Goal: Use online tool/utility

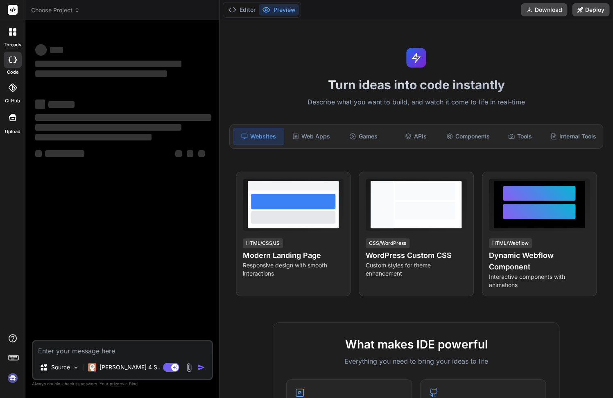
type textarea "x"
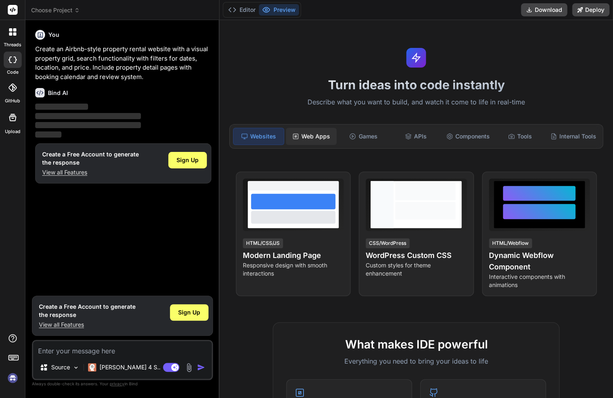
click at [308, 137] on div "Web Apps" at bounding box center [311, 136] width 51 height 17
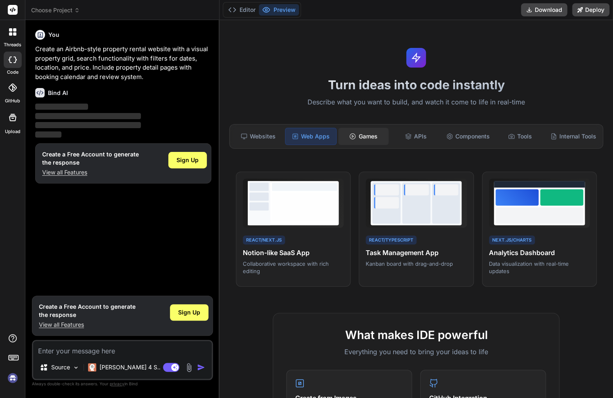
click at [370, 133] on div "Games" at bounding box center [363, 136] width 51 height 17
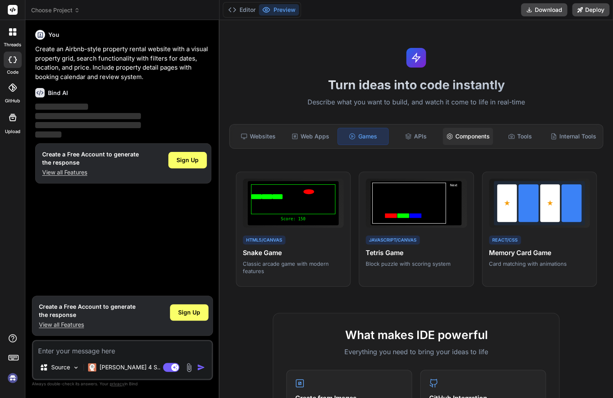
click at [487, 135] on div "Components" at bounding box center [468, 136] width 51 height 17
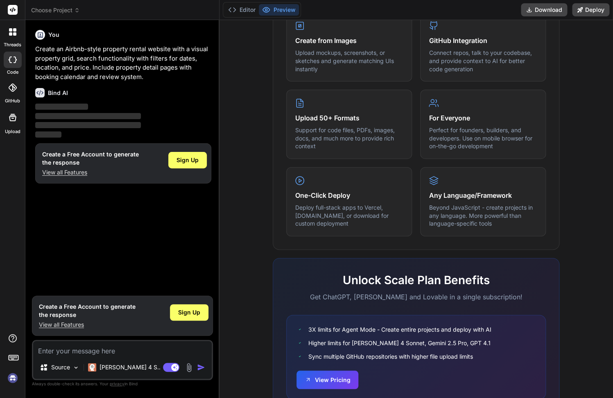
scroll to position [393, 0]
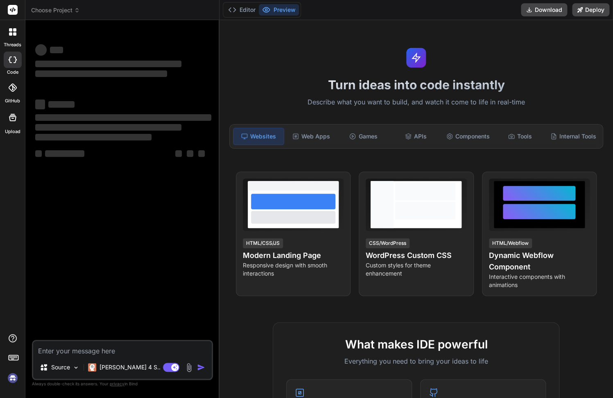
type textarea "x"
